Goal: Information Seeking & Learning: Find specific page/section

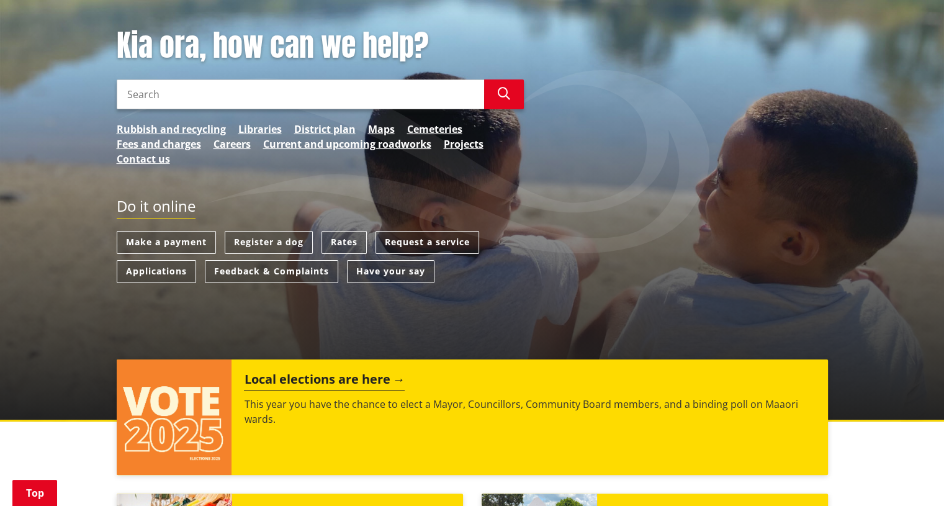
scroll to position [310, 0]
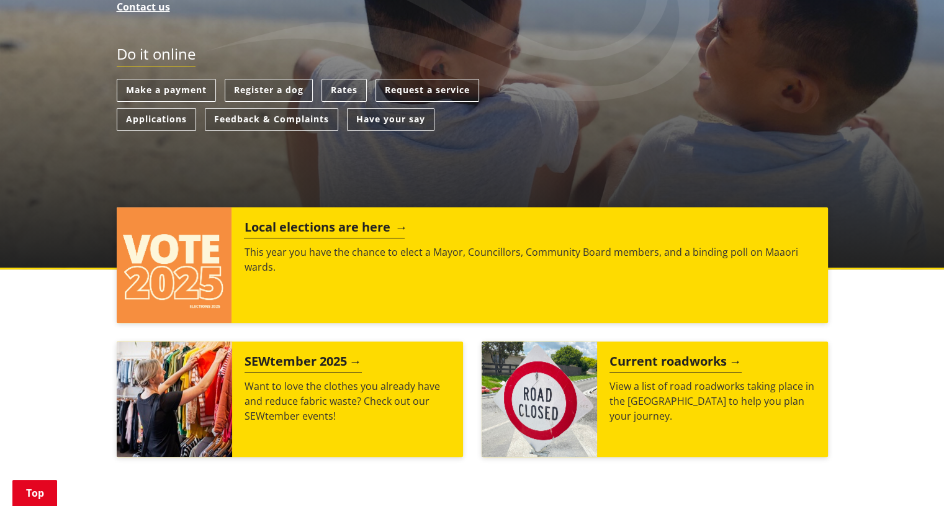
click at [351, 227] on h2 "Local elections are here" at bounding box center [324, 229] width 161 height 19
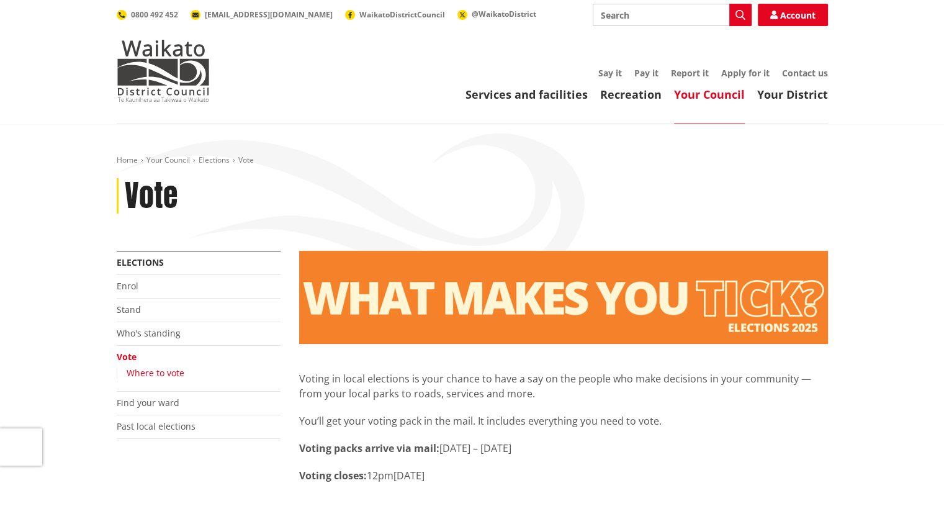
click at [159, 376] on link "Where to vote" at bounding box center [156, 373] width 58 height 12
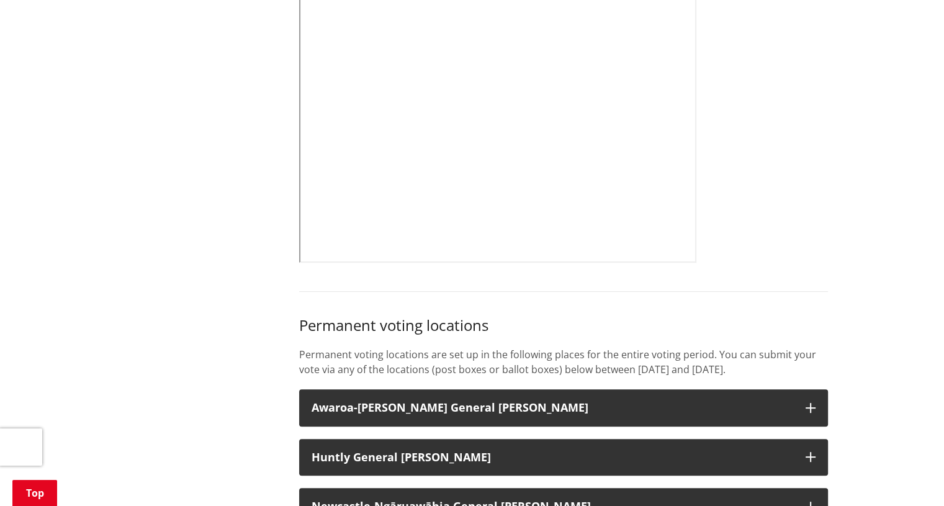
scroll to position [435, 0]
